Goal: Navigation & Orientation: Find specific page/section

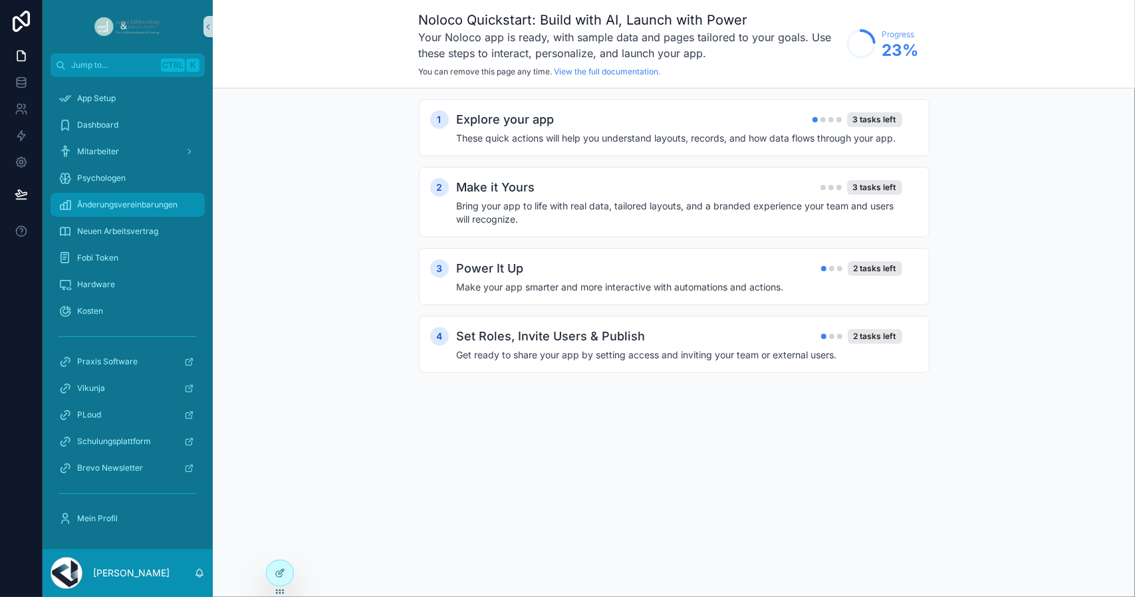
click at [156, 194] on div "Änderungsvereinbarungen" at bounding box center [128, 204] width 138 height 21
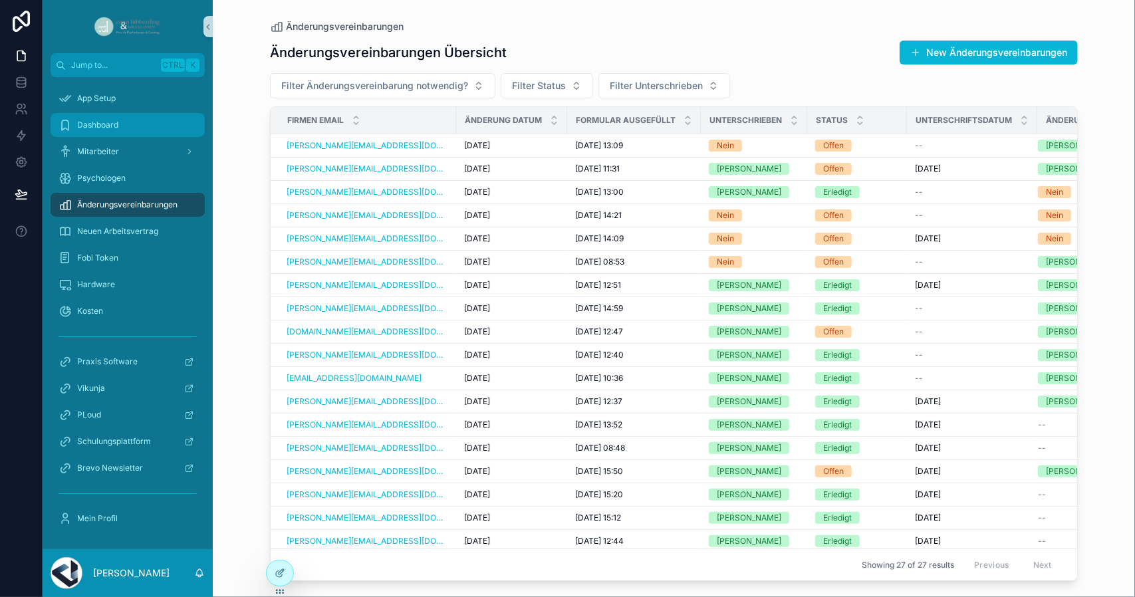
click at [96, 123] on span "Dashboard" at bounding box center [97, 125] width 41 height 11
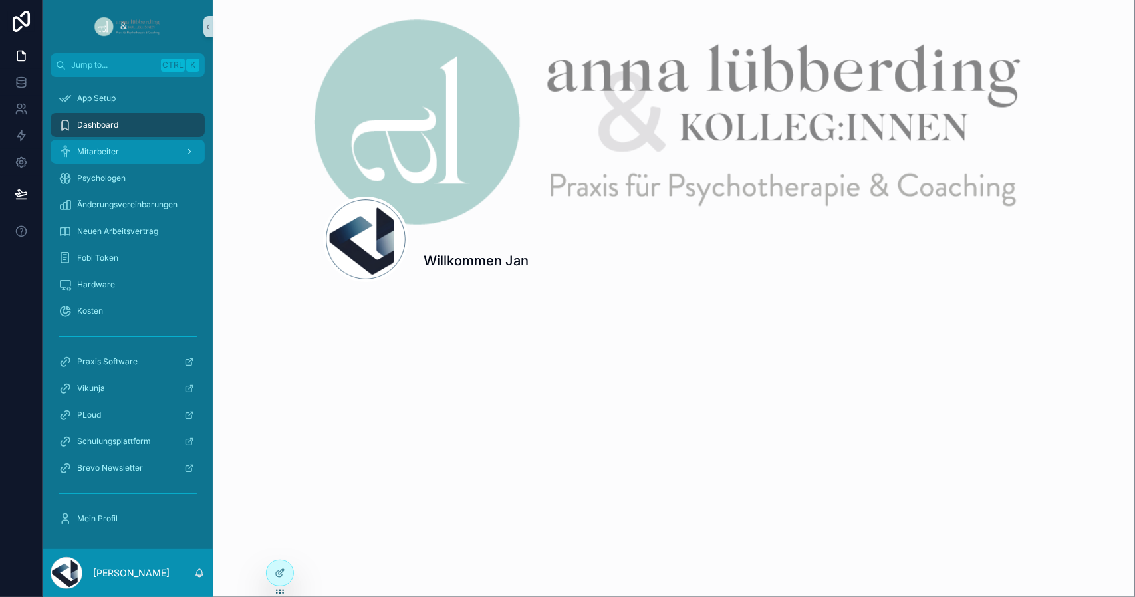
click at [106, 154] on span "Mitarbeiter" at bounding box center [98, 151] width 42 height 11
